Goal: Use online tool/utility: Utilize a website feature to perform a specific function

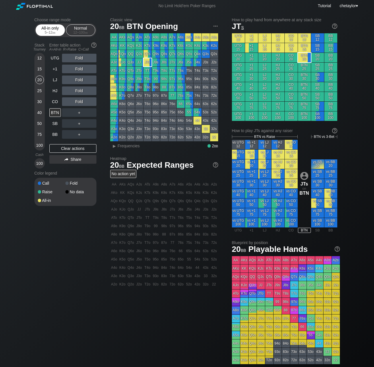
click at [47, 31] on div "5 – 12 bb" at bounding box center [50, 32] width 24 height 4
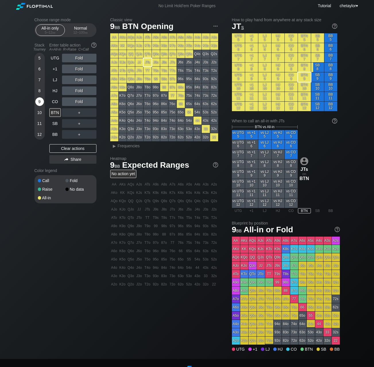
click at [38, 102] on div "9" at bounding box center [39, 101] width 9 height 9
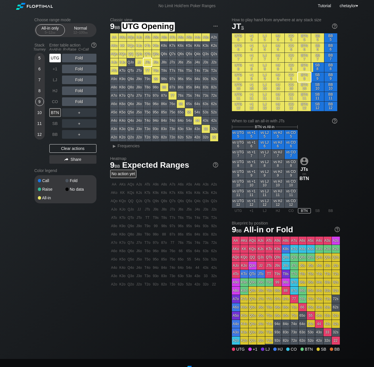
click at [59, 59] on div "UTG" at bounding box center [54, 58] width 11 height 9
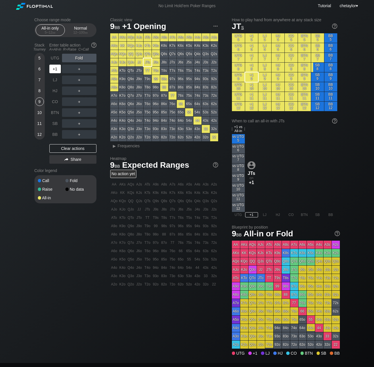
click at [57, 70] on div "+1" at bounding box center [54, 69] width 11 height 9
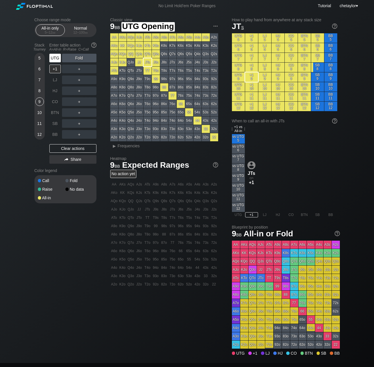
click at [55, 59] on div "UTG" at bounding box center [54, 58] width 11 height 9
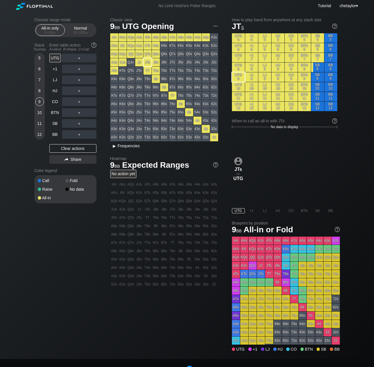
click at [124, 145] on span "Frequencies" at bounding box center [129, 145] width 22 height 5
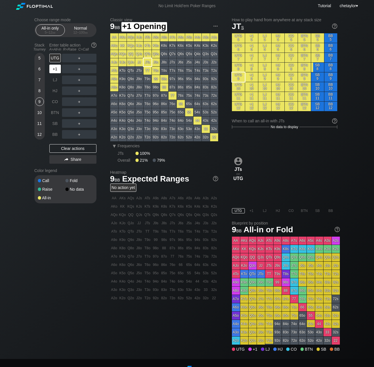
click at [55, 69] on div "+1" at bounding box center [54, 69] width 11 height 9
